Goal: Find specific page/section: Find specific page/section

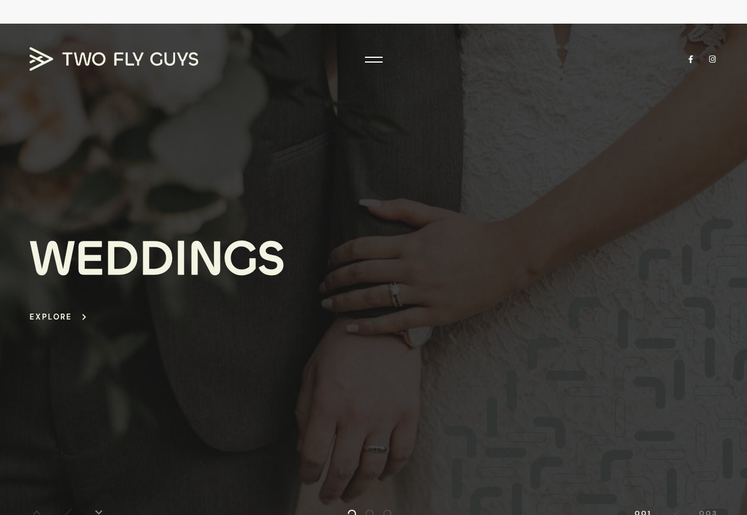
scroll to position [34, 0]
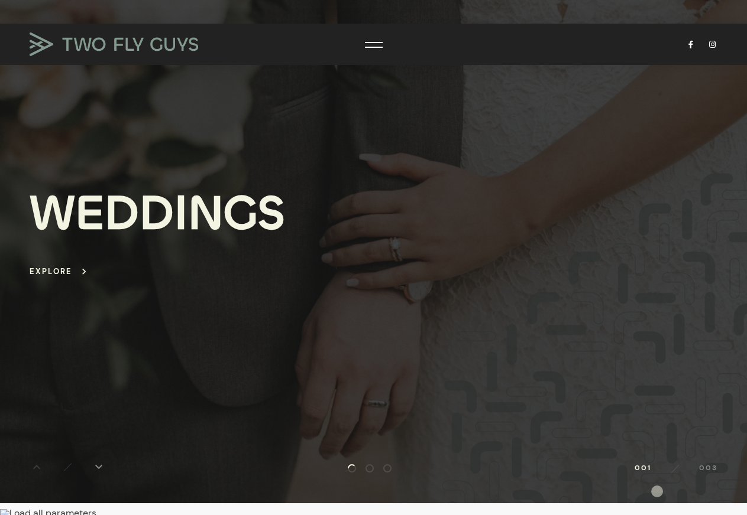
click at [657, 468] on div at bounding box center [373, 240] width 747 height 525
click at [718, 467] on div at bounding box center [373, 240] width 747 height 525
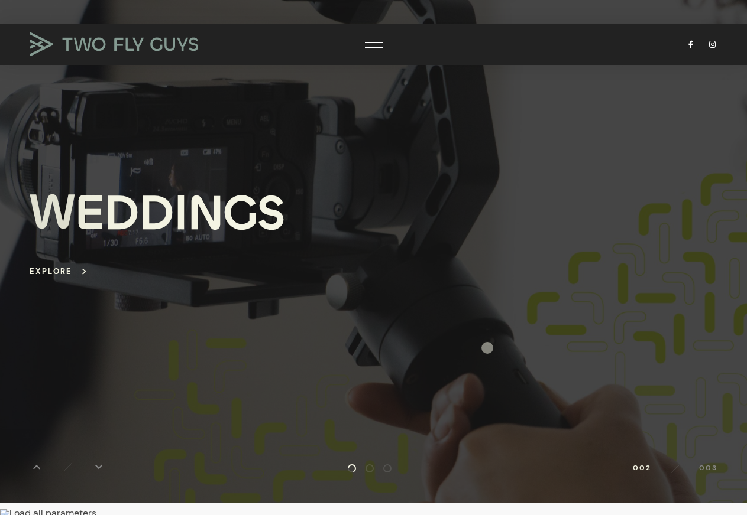
click at [487, 325] on div "B U S I N E S S Explore keyboard_arrow_right" at bounding box center [373, 234] width 687 height 280
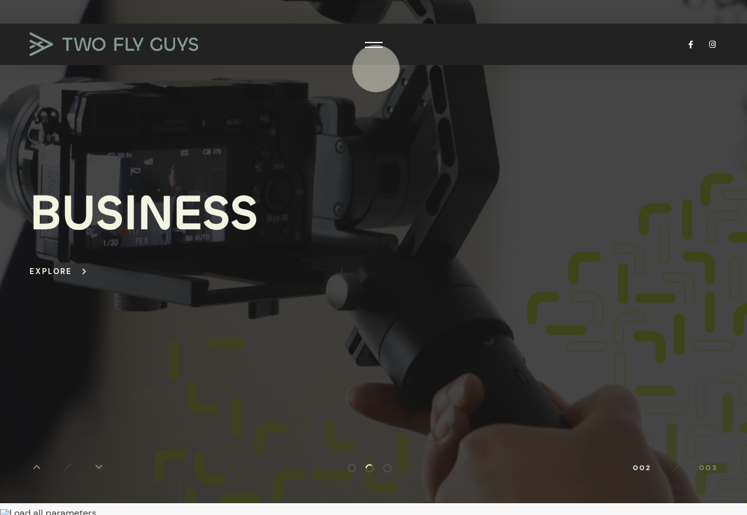
click at [373, 39] on div at bounding box center [374, 45] width 18 height 12
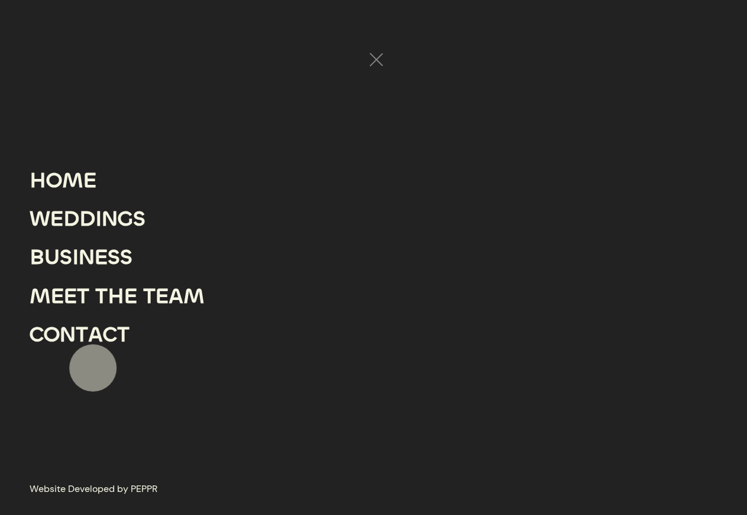
click at [93, 343] on div "A" at bounding box center [95, 335] width 15 height 38
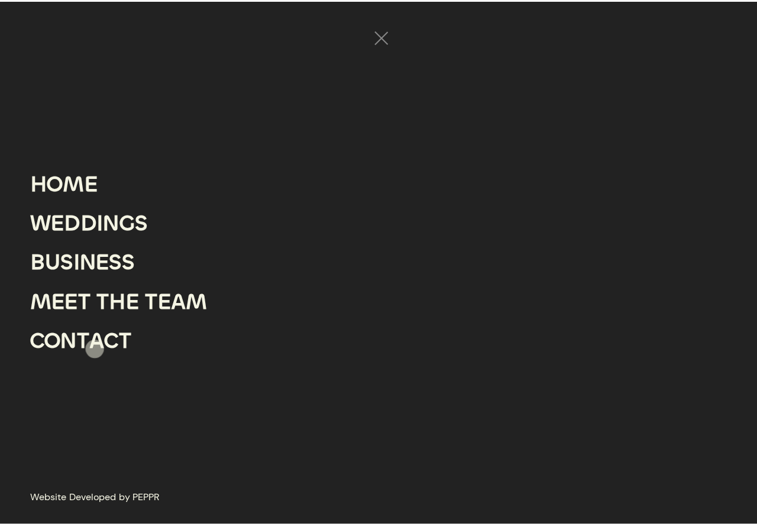
scroll to position [0, 0]
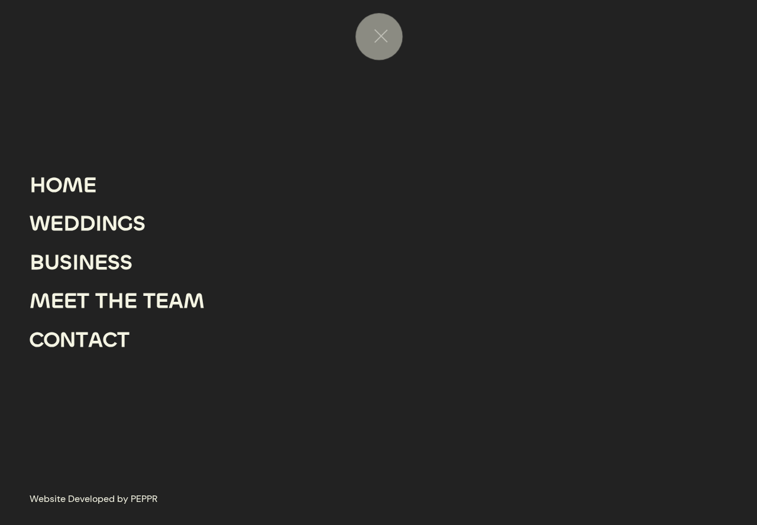
click at [379, 37] on div at bounding box center [381, 37] width 14 height 14
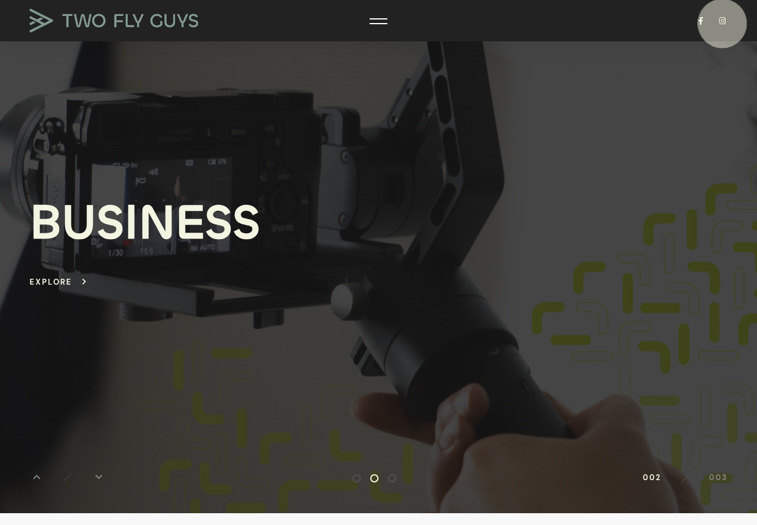
click at [724, 19] on link at bounding box center [722, 21] width 10 height 8
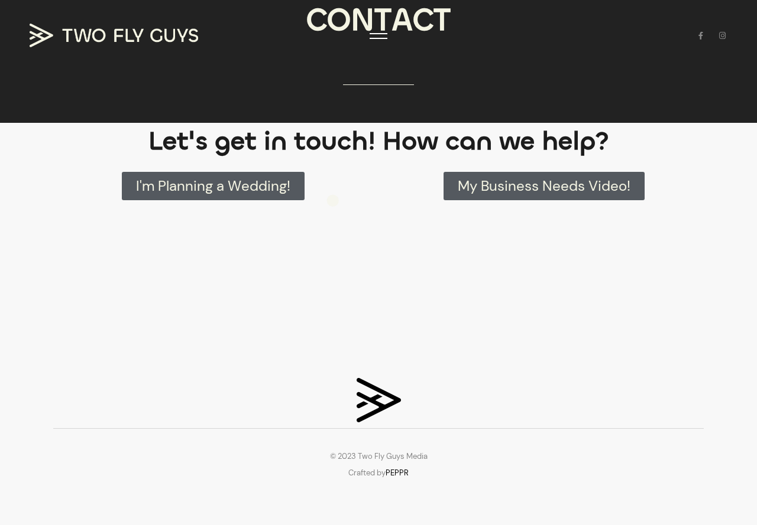
click at [301, 192] on link "I'm Planning a Wedding!" at bounding box center [213, 186] width 183 height 28
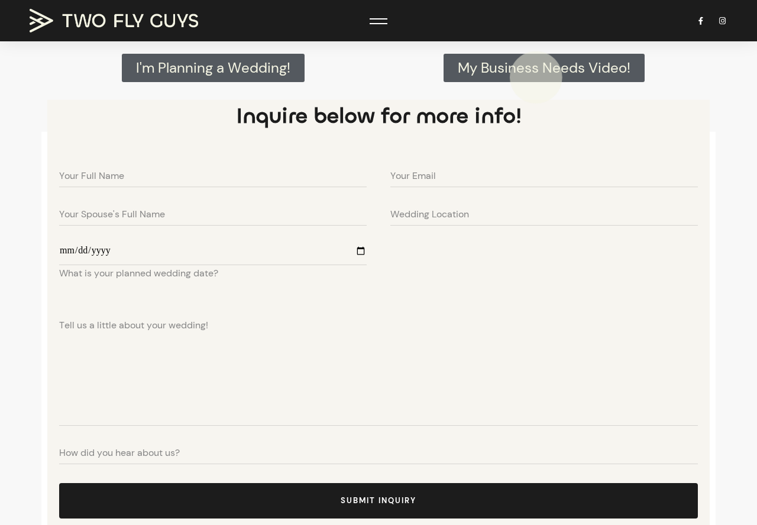
click at [536, 75] on span "My Business Needs Video!" at bounding box center [544, 68] width 173 height 14
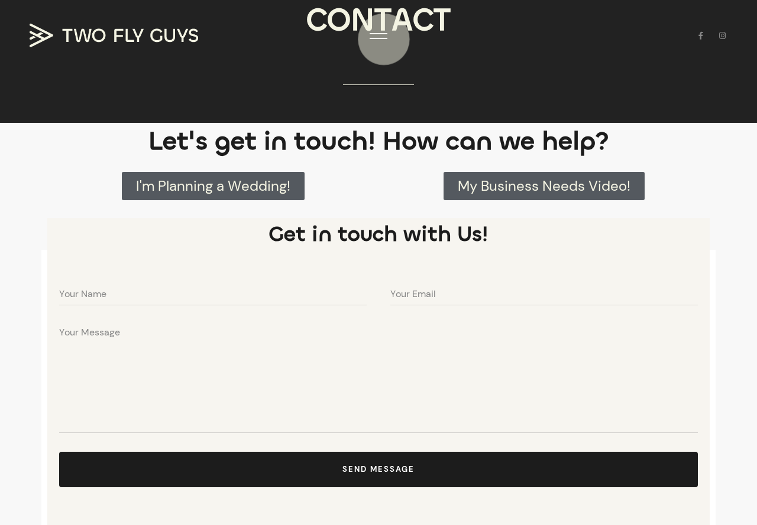
click at [384, 38] on div at bounding box center [378, 38] width 18 height 1
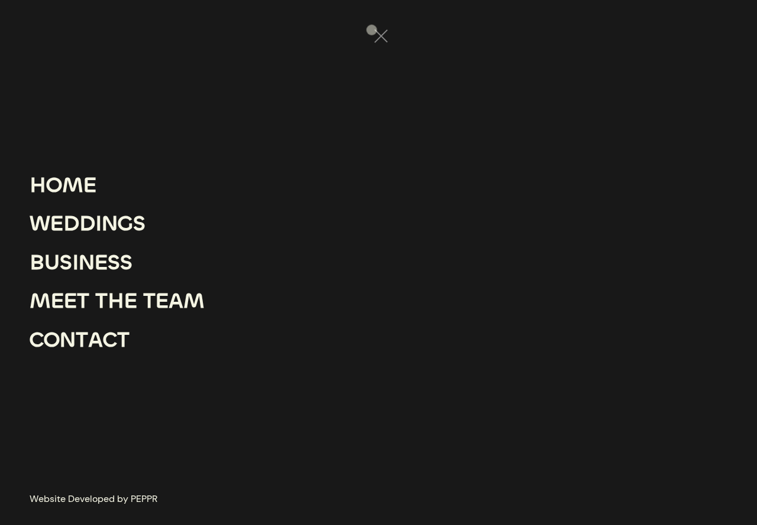
click at [371, 28] on div at bounding box center [378, 262] width 757 height 525
click at [382, 31] on div at bounding box center [378, 36] width 18 height 12
